Goal: Submit feedback/report problem: Submit feedback/report problem

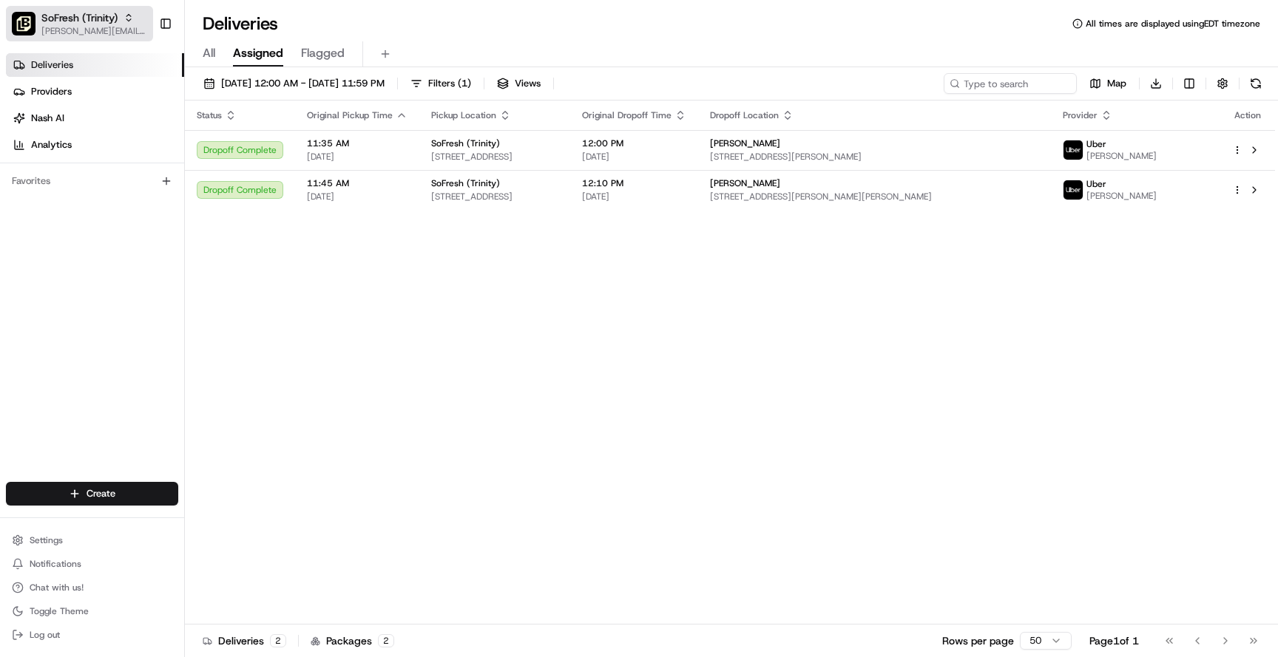
click at [78, 10] on button "SoFresh (Trinity) [PERSON_NAME][EMAIL_ADDRESS][DOMAIN_NAME]" at bounding box center [79, 23] width 147 height 35
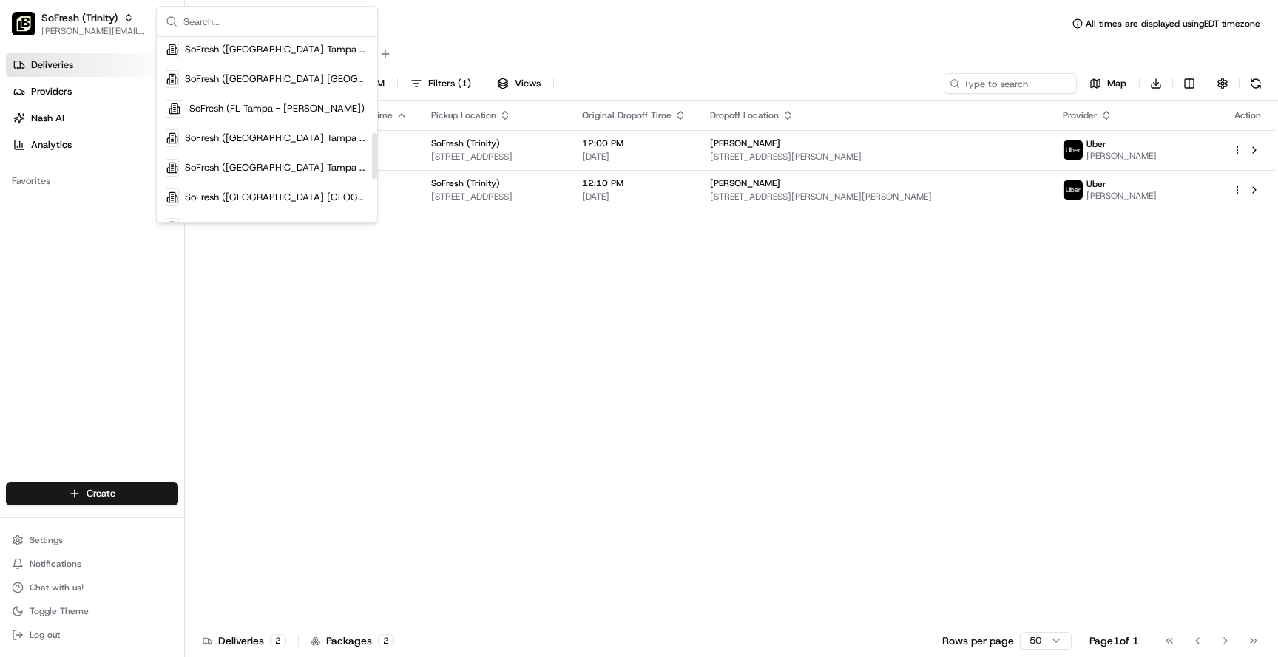
scroll to position [553, 0]
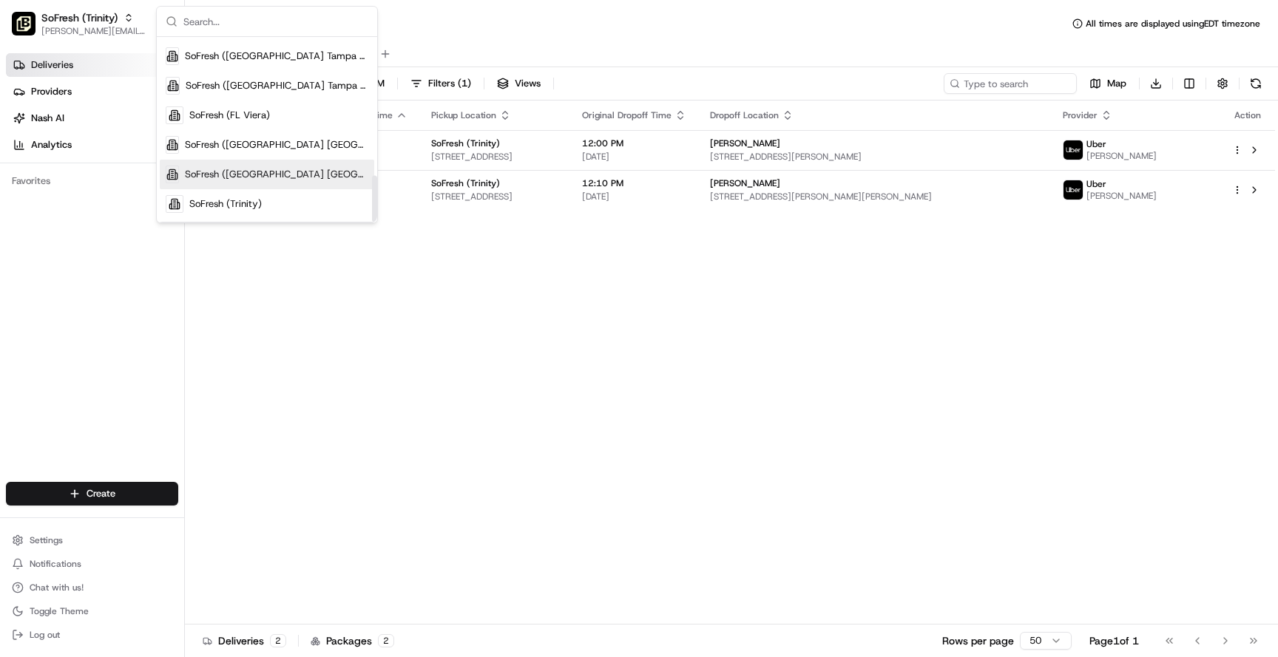
click at [292, 175] on span "SoFresh ([GEOGRAPHIC_DATA] [GEOGRAPHIC_DATA] - [GEOGRAPHIC_DATA])" at bounding box center [276, 174] width 183 height 13
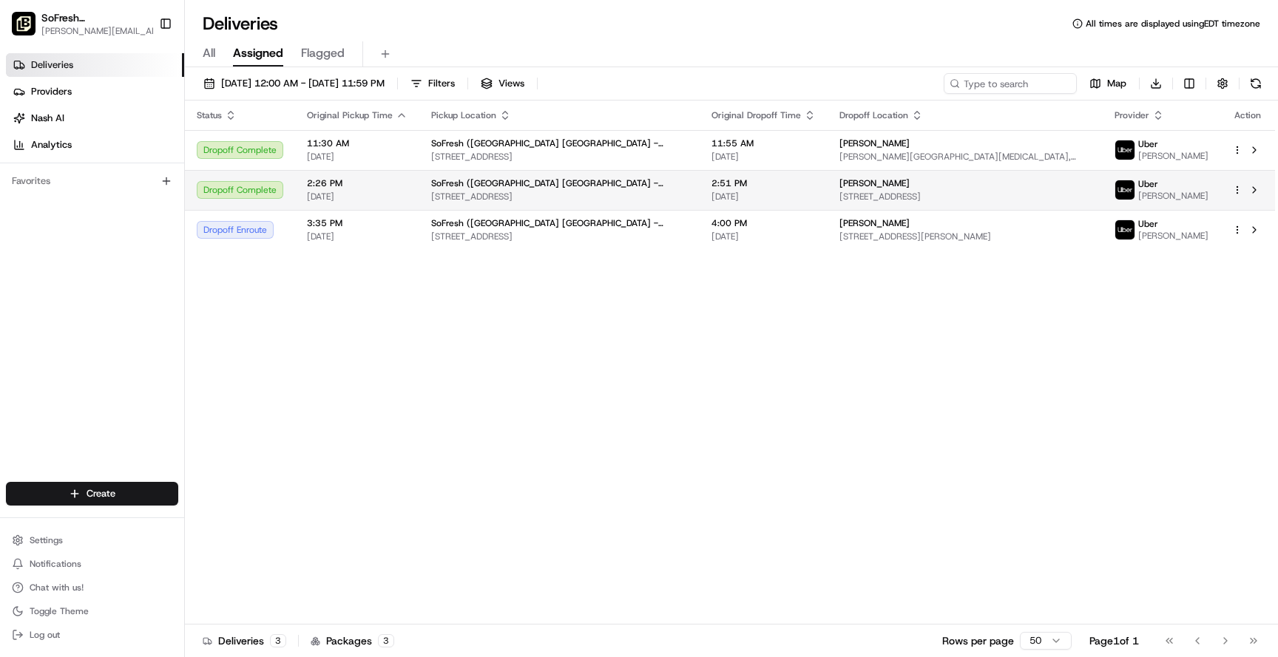
click at [410, 193] on td "2:26 PM [DATE]" at bounding box center [357, 190] width 124 height 40
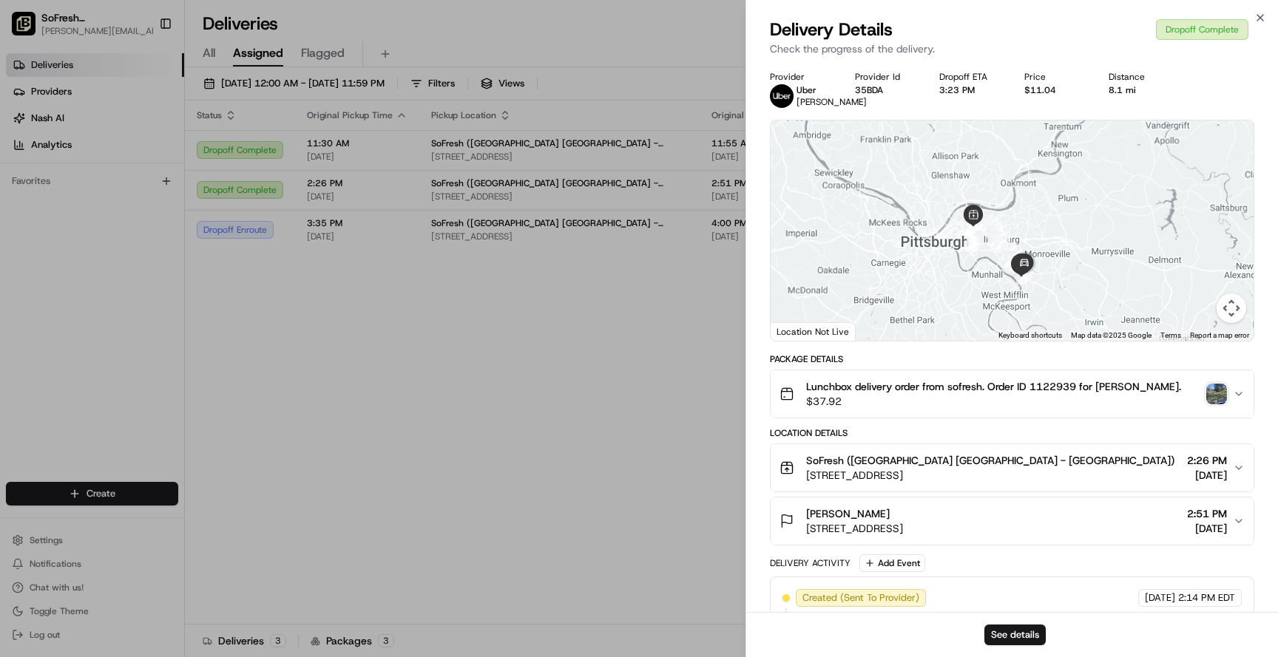
click at [1212, 404] on img "button" at bounding box center [1216, 394] width 21 height 21
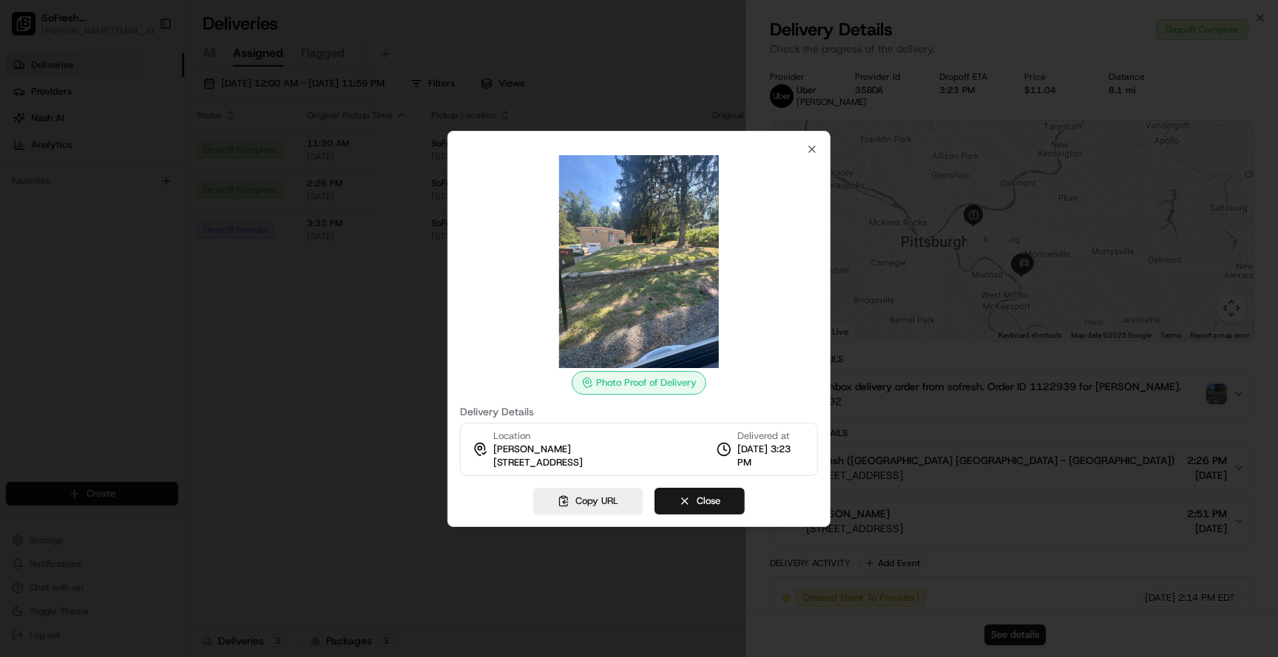
click at [906, 348] on div at bounding box center [639, 328] width 1278 height 657
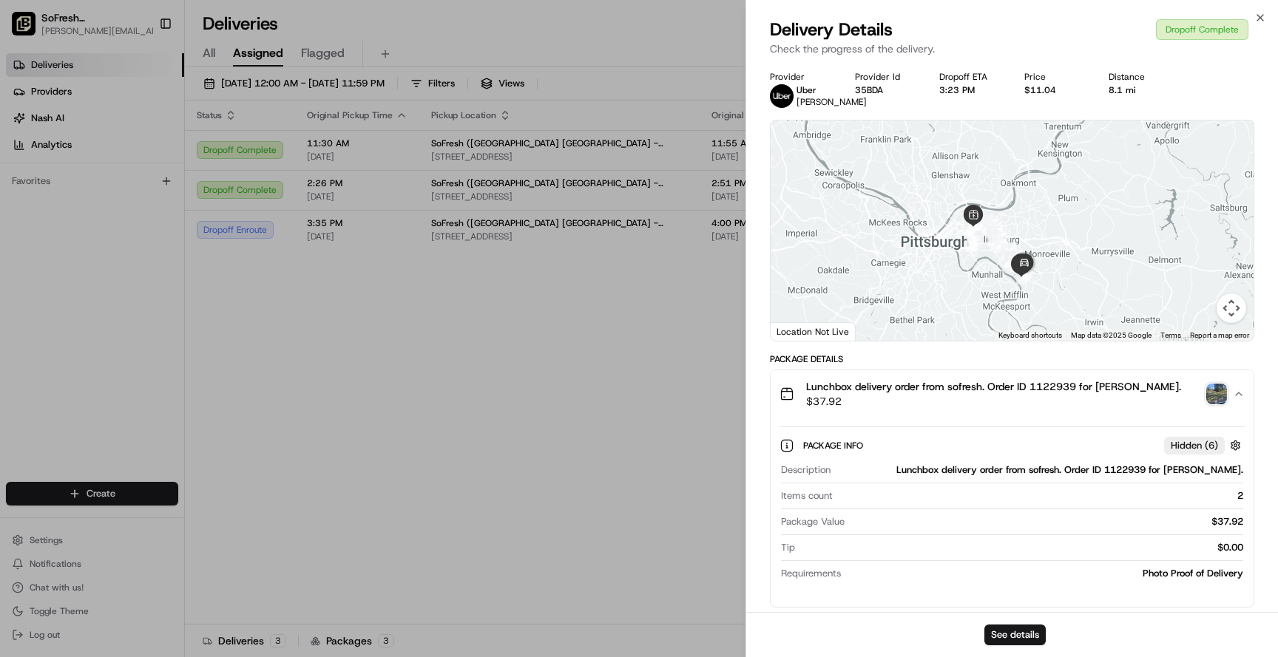
click at [951, 408] on span "$37.92" at bounding box center [993, 401] width 375 height 15
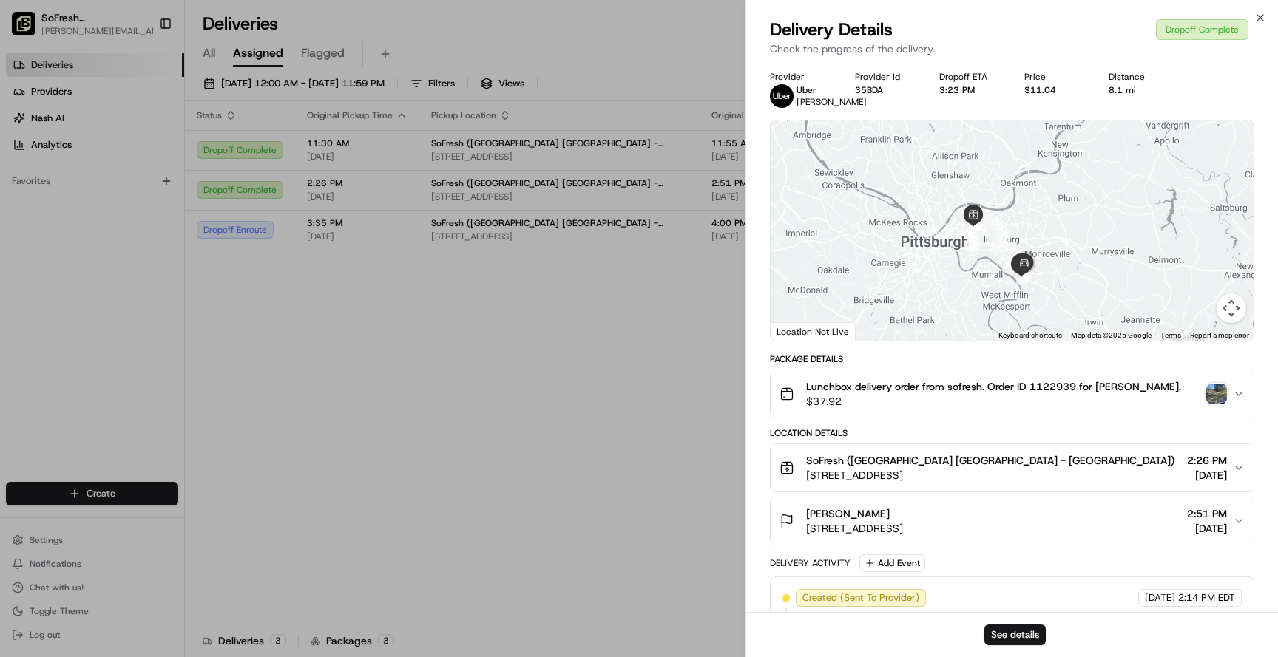
click at [951, 408] on span "$37.92" at bounding box center [993, 401] width 375 height 15
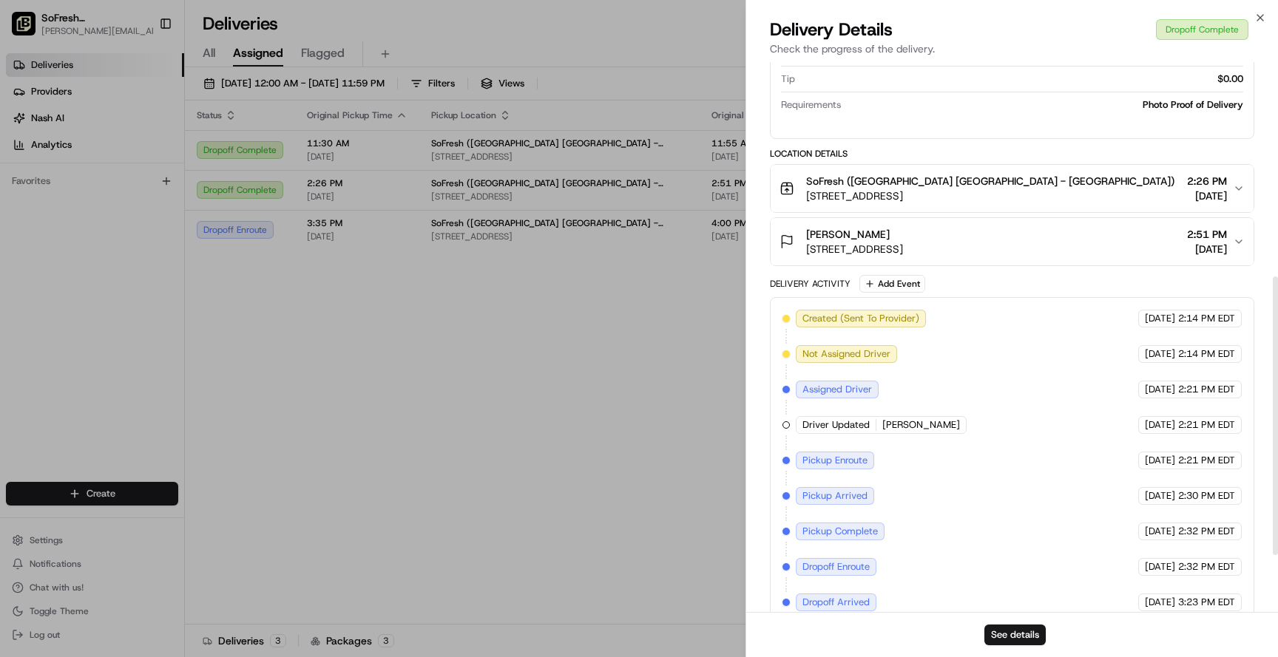
scroll to position [537, 0]
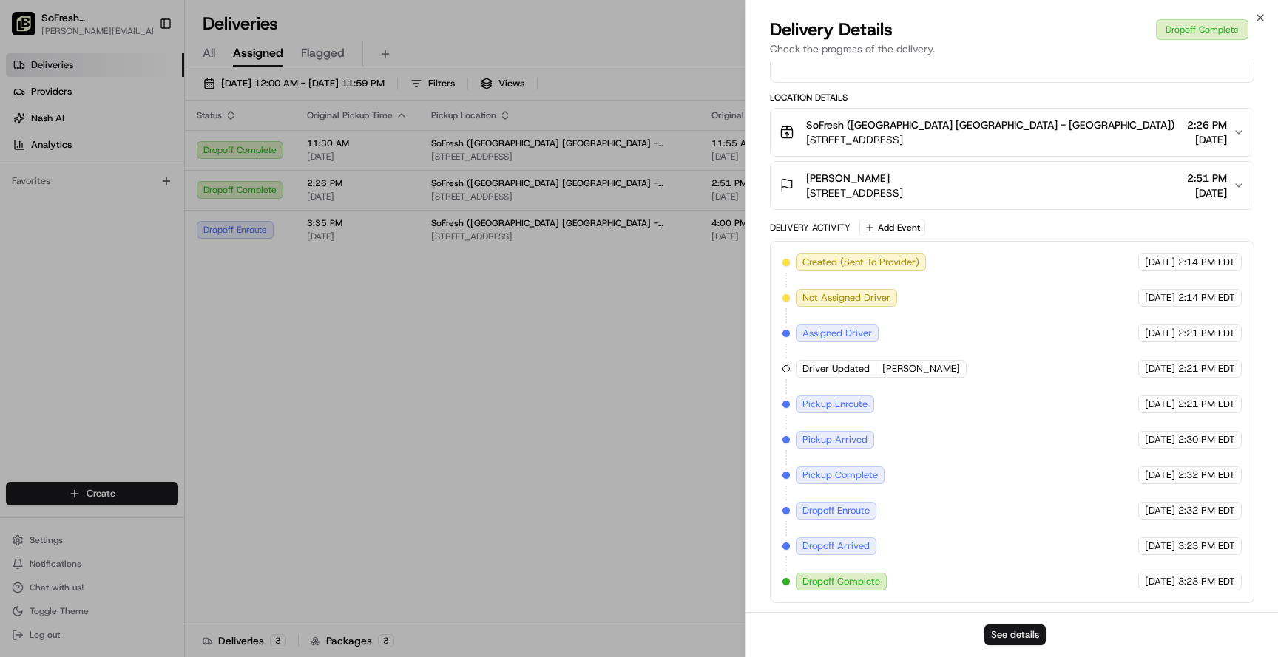
click at [1006, 629] on button "See details" at bounding box center [1014, 635] width 61 height 21
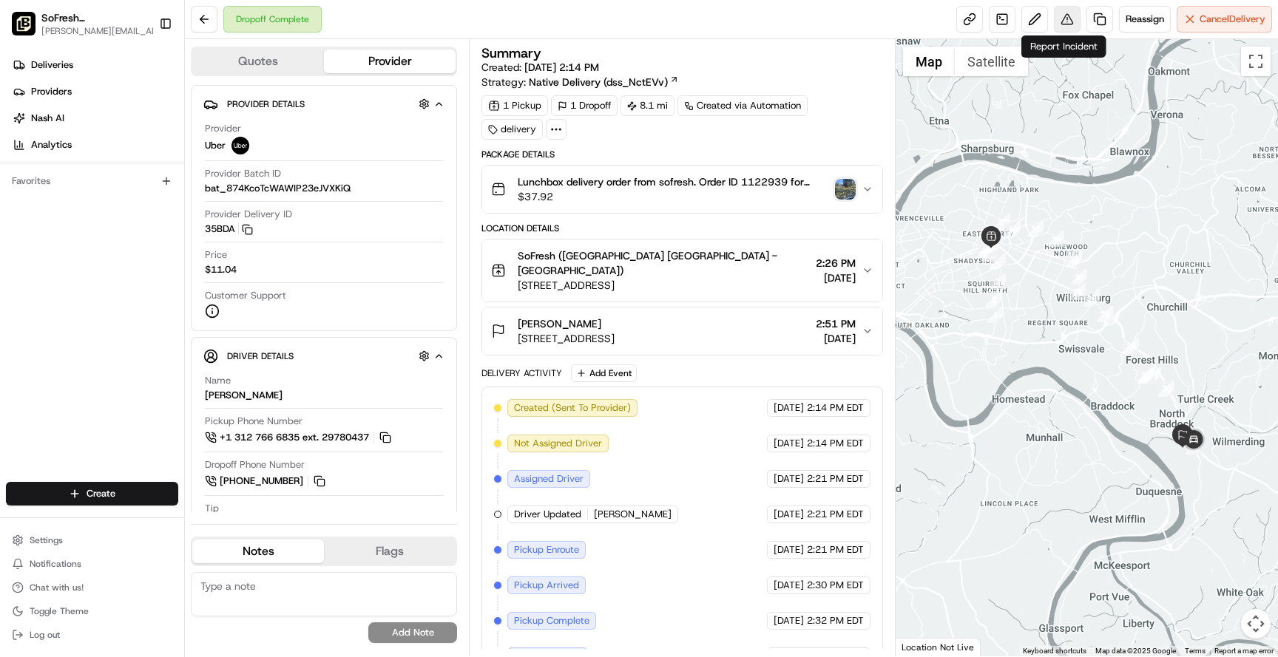
click at [1059, 21] on button at bounding box center [1067, 19] width 27 height 27
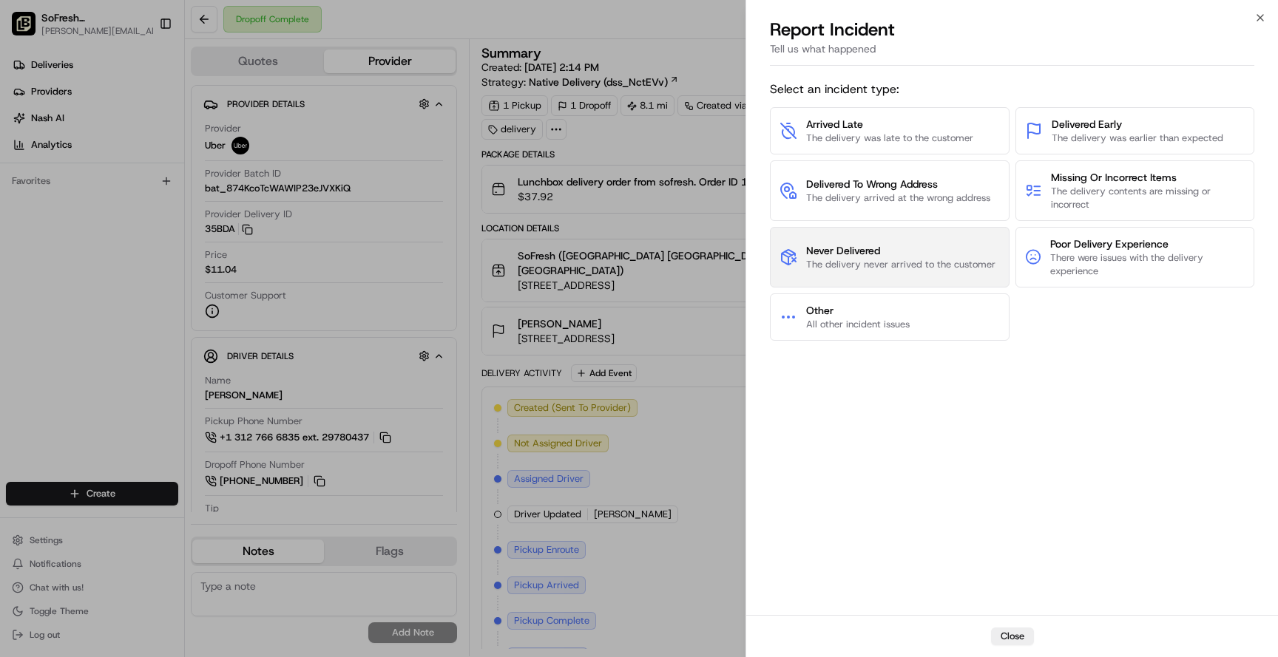
click at [913, 231] on button "Never Delivered The delivery never arrived to the customer" at bounding box center [890, 257] width 240 height 61
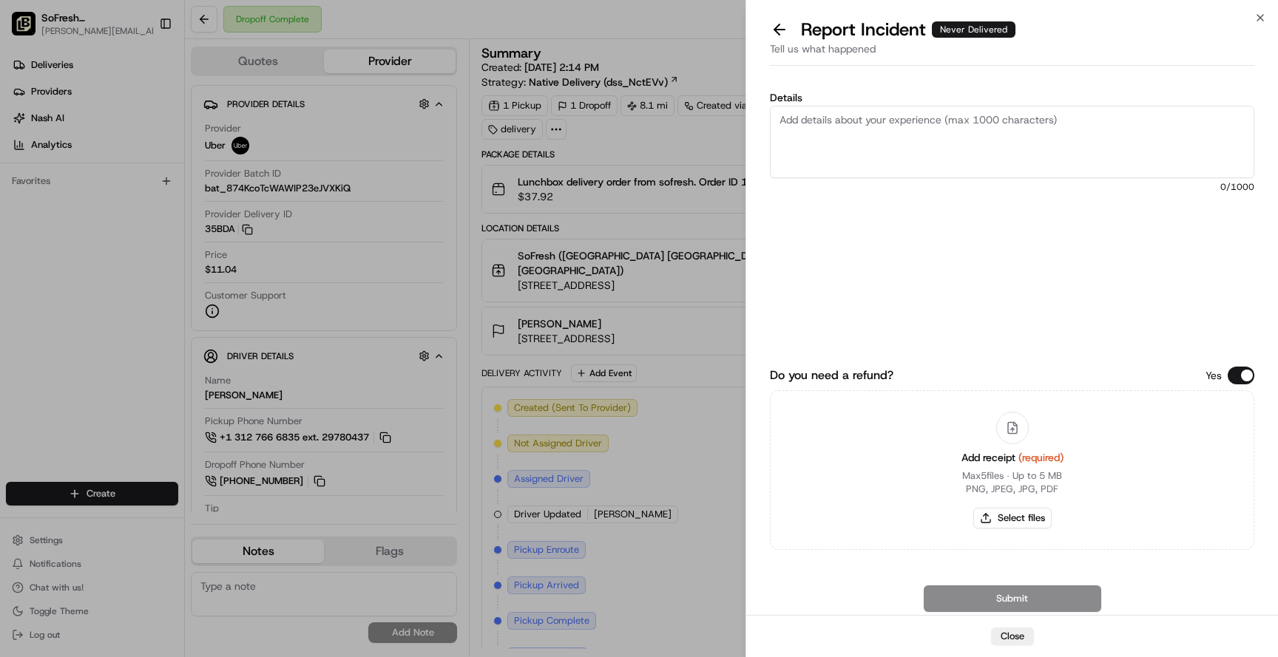
click at [915, 141] on textarea "Details" at bounding box center [1012, 142] width 484 height 72
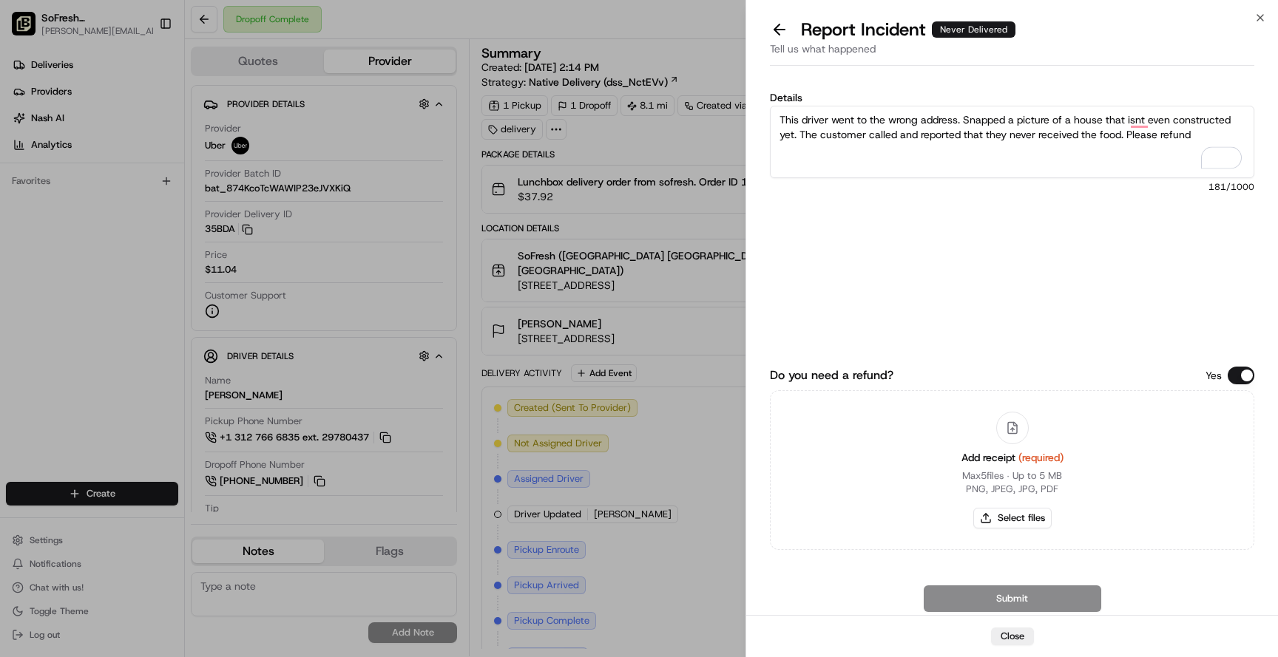
type textarea "This driver went to the wrong address. Snapped a picture of a house that isnt e…"
click at [1012, 535] on div "Add receipt (required) Max 5 files ∙ Up to 5 MB PNG, JPEG, JPG, PDF Select files" at bounding box center [1012, 470] width 126 height 135
click at [1002, 518] on button "Select files" at bounding box center [1012, 518] width 78 height 21
type input "C:\fakepath\Screenshot [DATE] 4.00.14 PM.png"
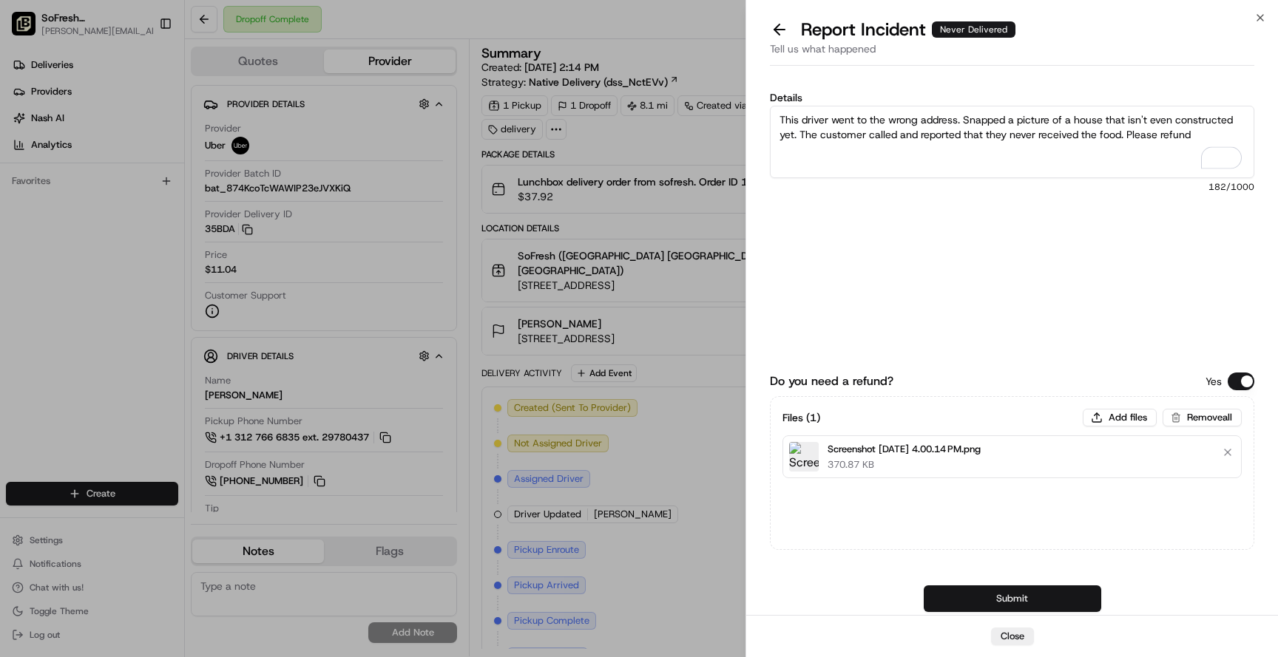
type textarea "This driver went to the wrong address. Snapped a picture of a house that isn't …"
click at [964, 593] on button "Submit" at bounding box center [1012, 599] width 177 height 27
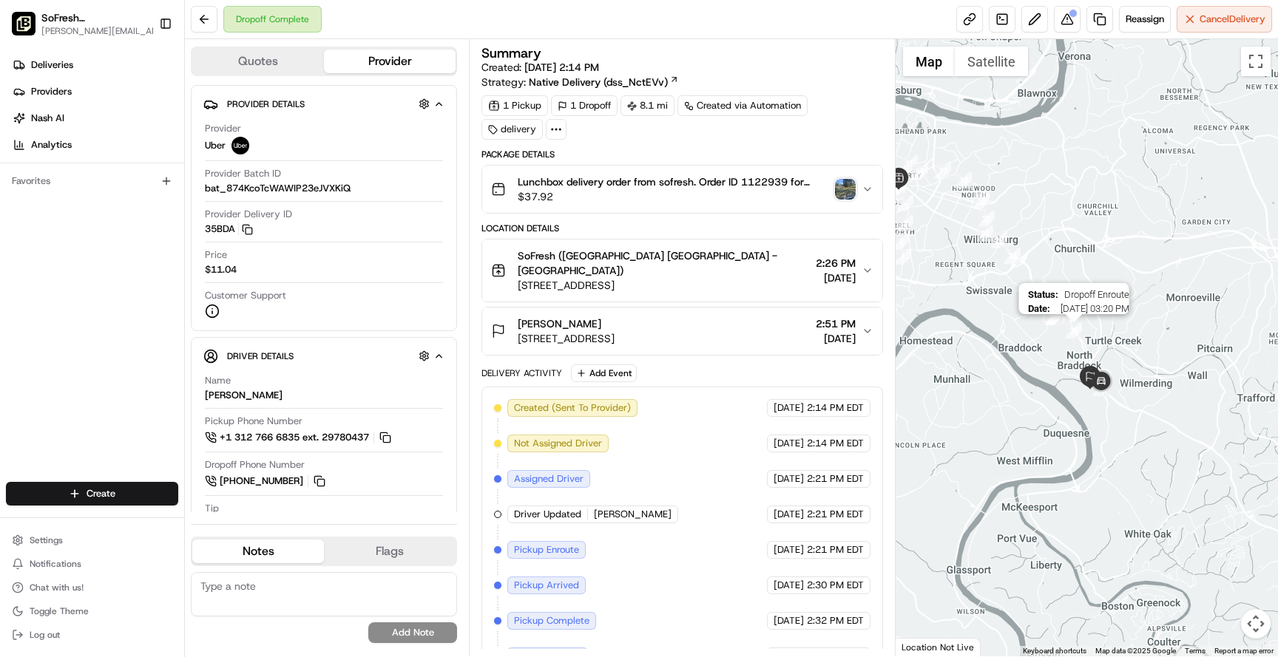
drag, startPoint x: 1167, startPoint y: 386, endPoint x: 1073, endPoint y: 328, distance: 110.6
click at [1073, 328] on img "30" at bounding box center [1074, 330] width 16 height 16
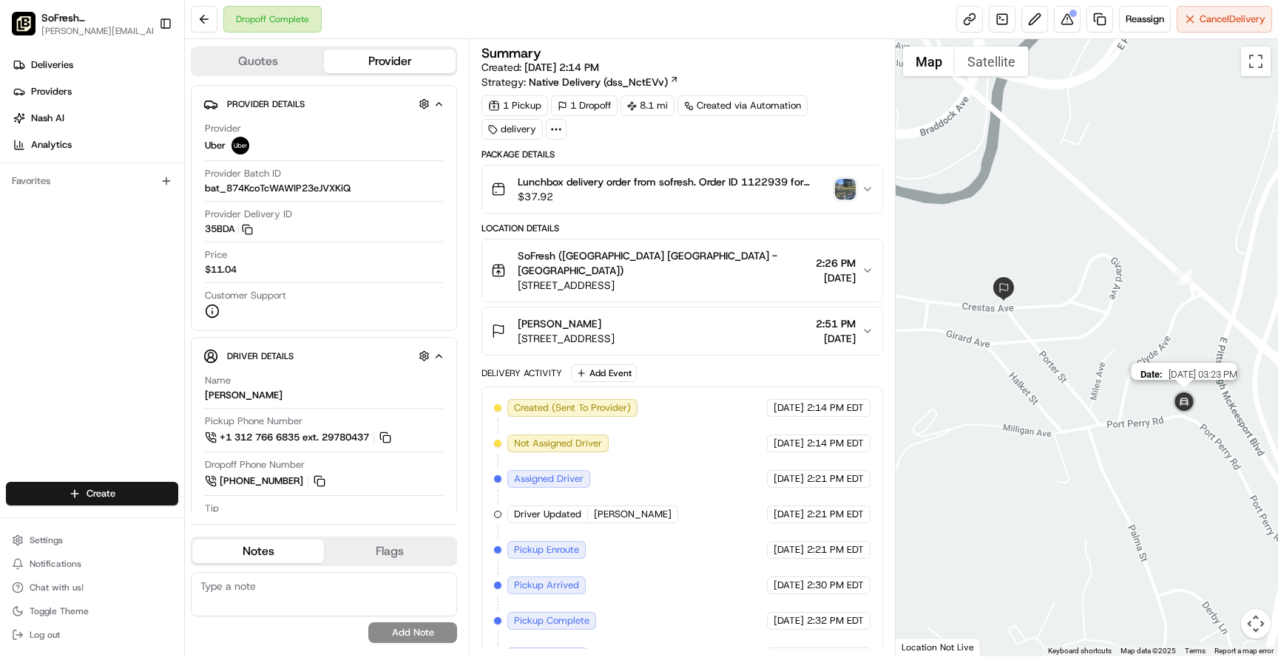
drag, startPoint x: 1045, startPoint y: 406, endPoint x: 1190, endPoint y: 388, distance: 146.7
click at [1190, 388] on img at bounding box center [1184, 403] width 30 height 30
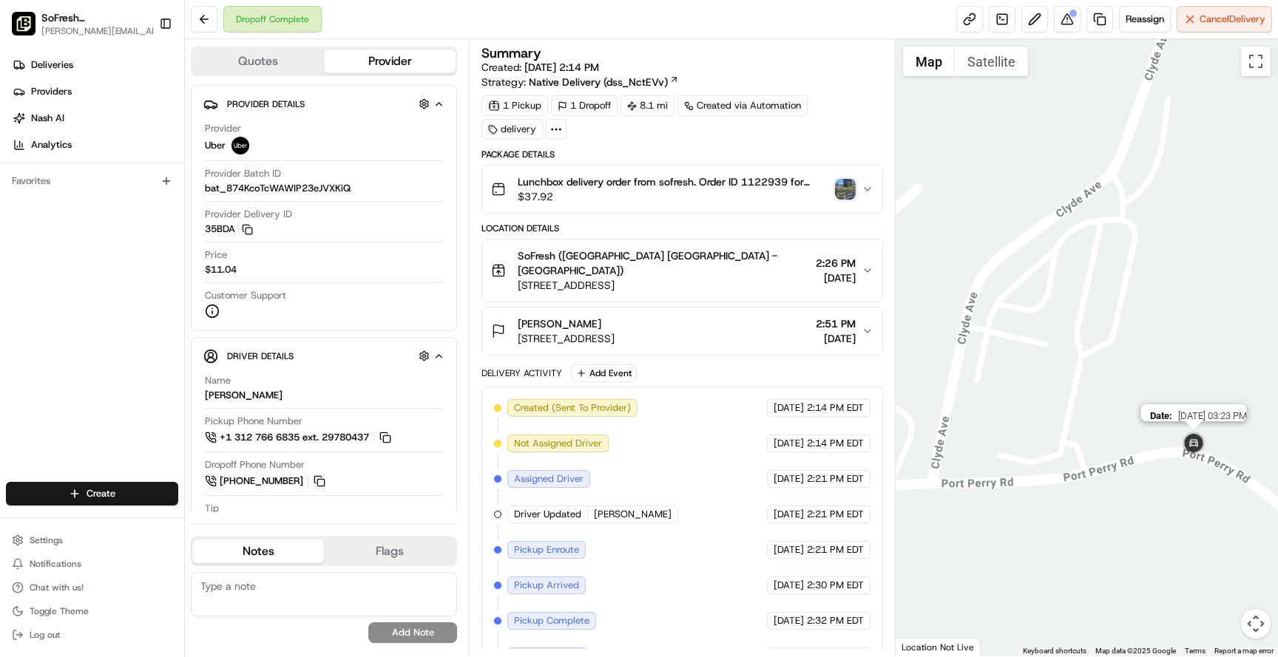
click at [1194, 450] on img at bounding box center [1194, 445] width 30 height 30
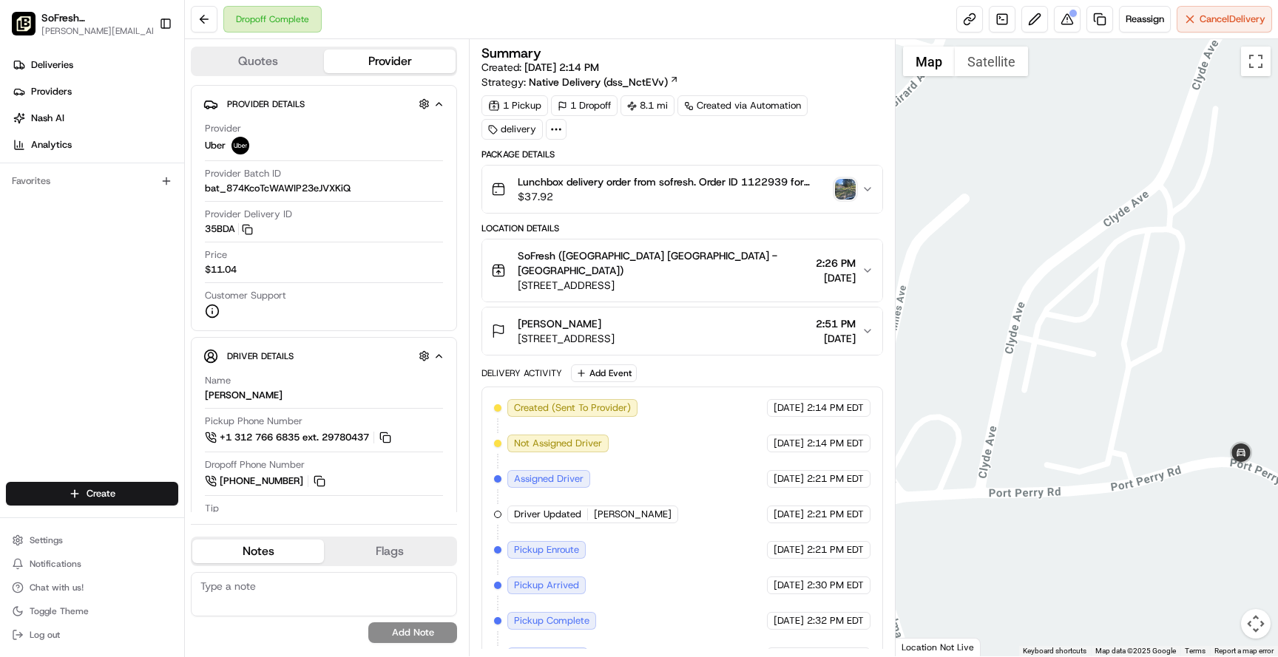
drag, startPoint x: 1139, startPoint y: 435, endPoint x: 1190, endPoint y: 444, distance: 51.9
click at [1190, 444] on div at bounding box center [1086, 347] width 382 height 617
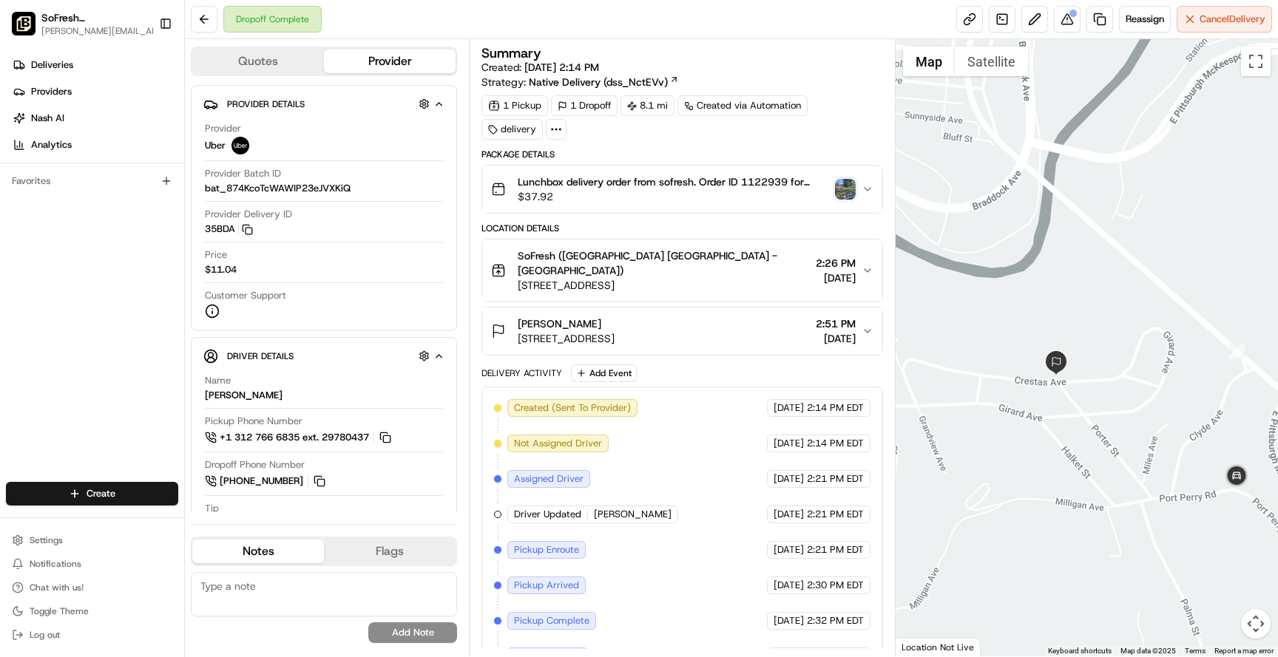
drag, startPoint x: 1154, startPoint y: 411, endPoint x: 1195, endPoint y: 458, distance: 61.8
click at [1195, 458] on div at bounding box center [1086, 347] width 382 height 617
